Goal: Task Accomplishment & Management: Use online tool/utility

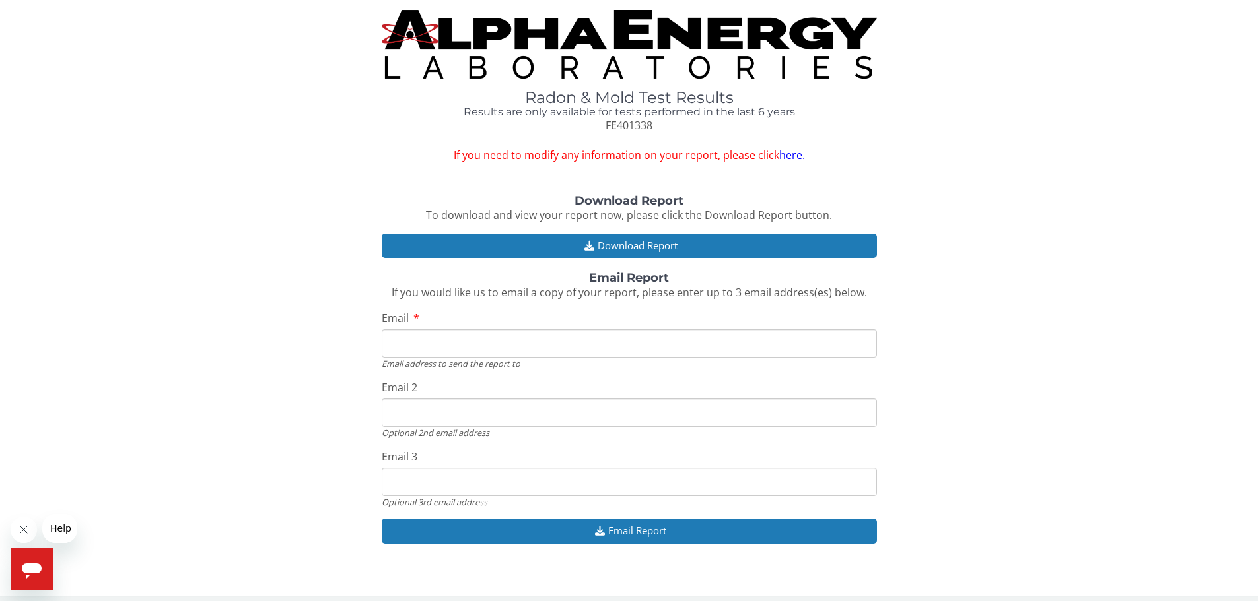
click at [446, 347] on input "Email" at bounding box center [629, 343] width 495 height 28
type input "[EMAIL_ADDRESS][DOMAIN_NAME]"
click at [535, 483] on input "[EMAIL_ADDRESS][DOMAIN_NAME]" at bounding box center [629, 482] width 495 height 28
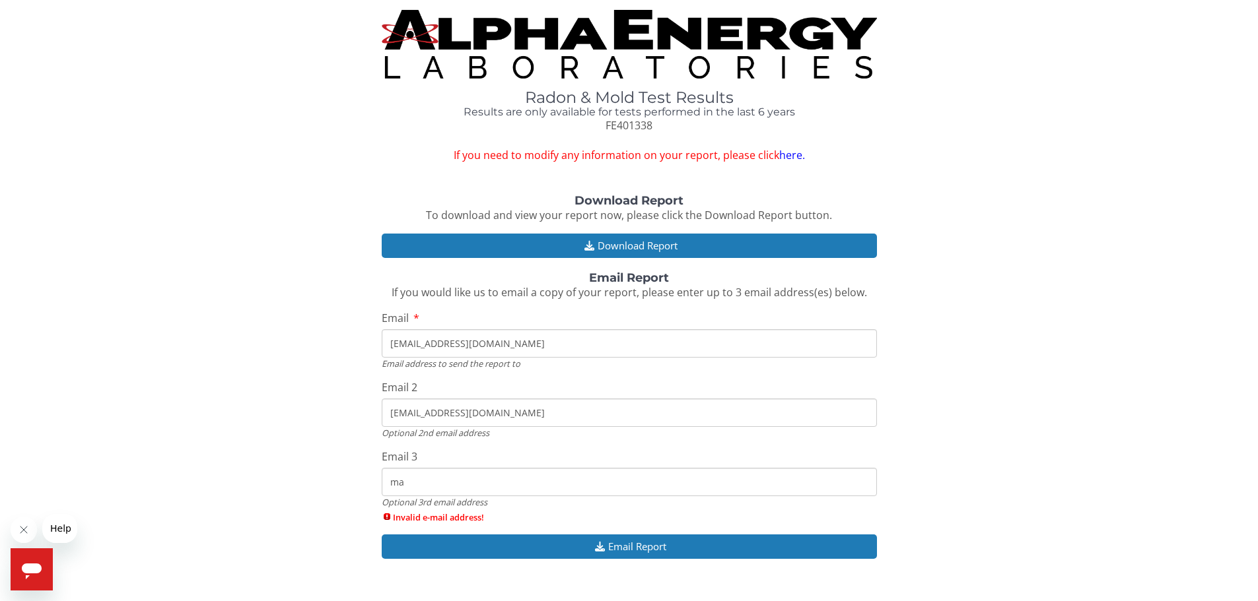
type input "m"
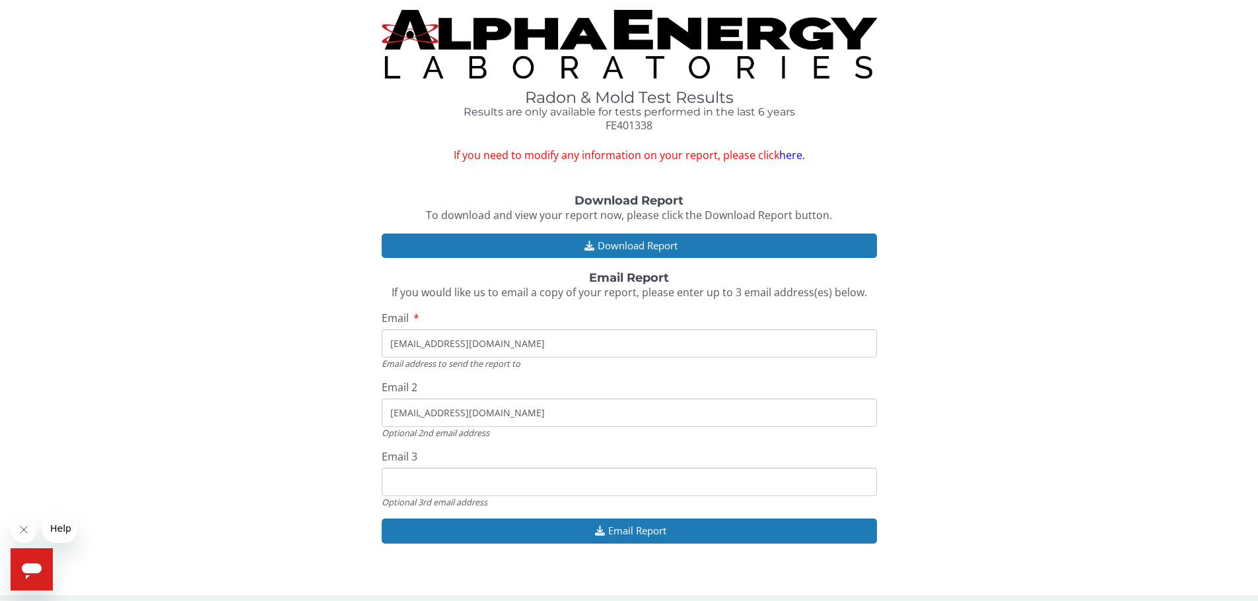
click at [545, 410] on input "[EMAIL_ADDRESS][DOMAIN_NAME]" at bounding box center [629, 413] width 495 height 28
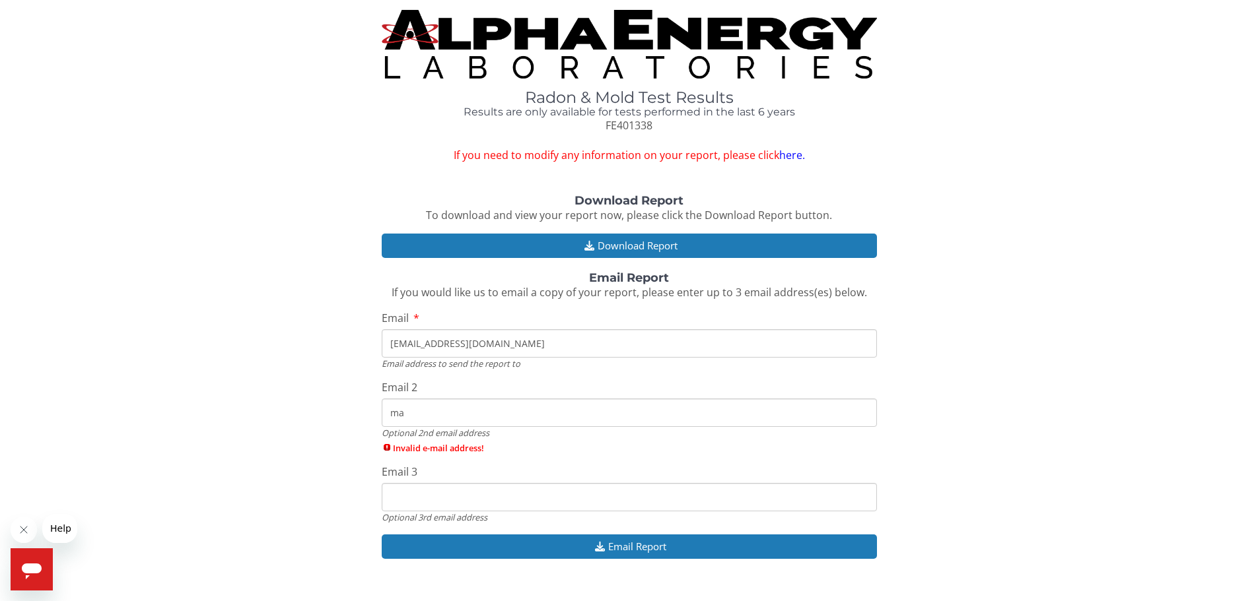
type input "m"
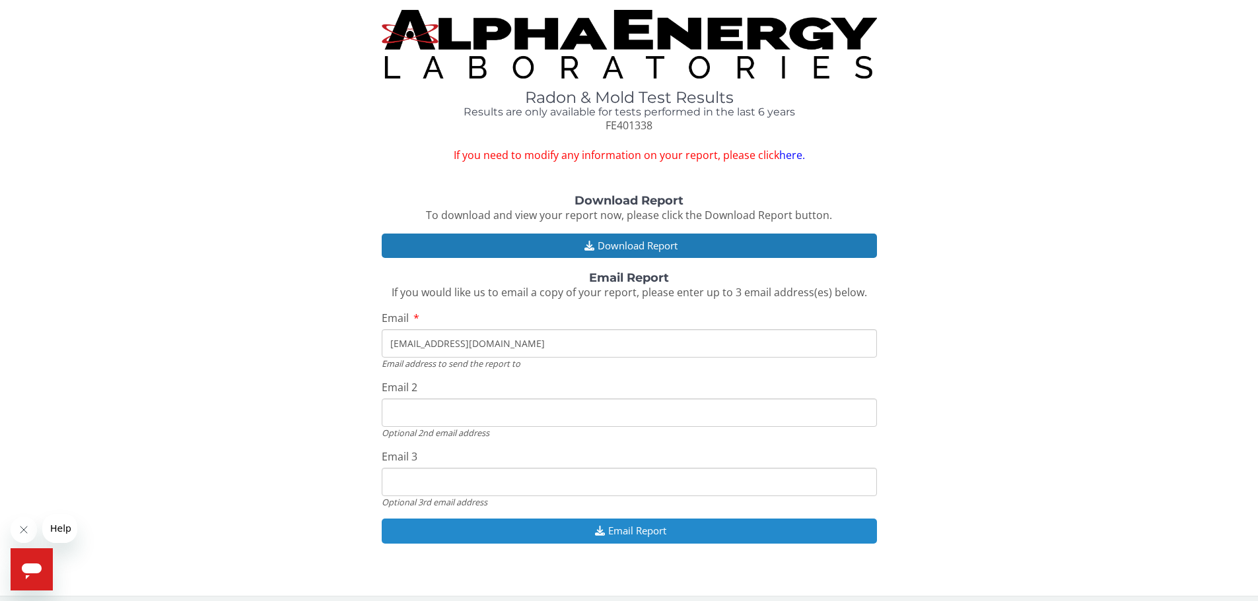
click at [627, 530] on button "Email Report" at bounding box center [629, 531] width 495 height 24
